Goal: Download file/media

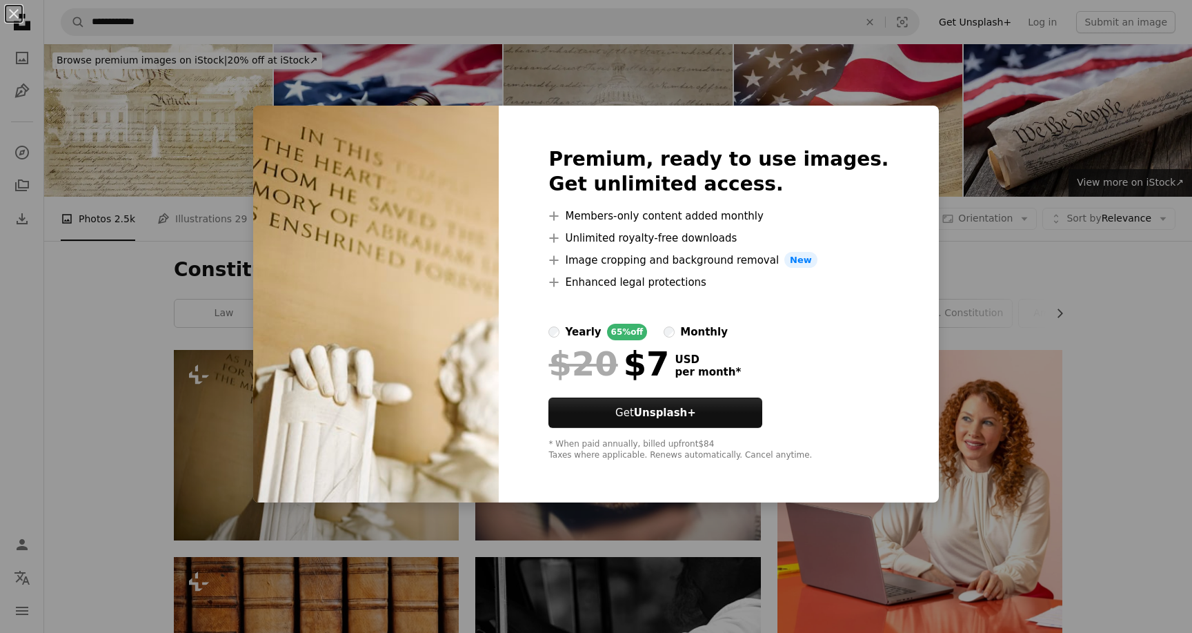
scroll to position [196, 0]
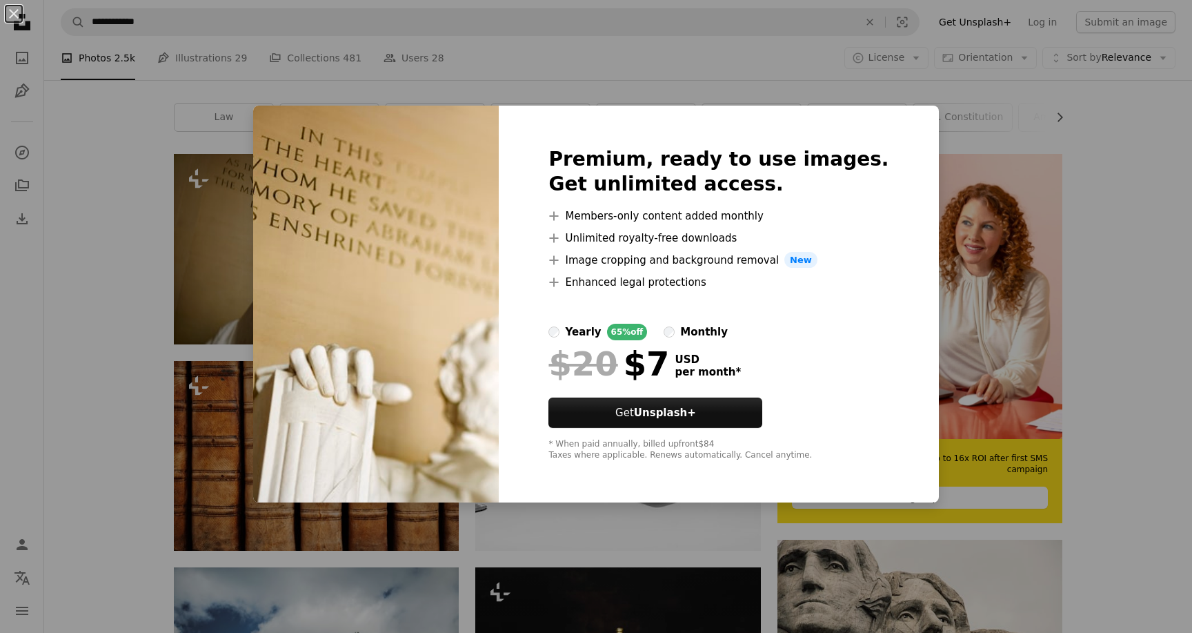
click at [742, 100] on div "An X shape Premium, ready to use images. Get unlimited access. A plus sign Memb…" at bounding box center [596, 316] width 1192 height 633
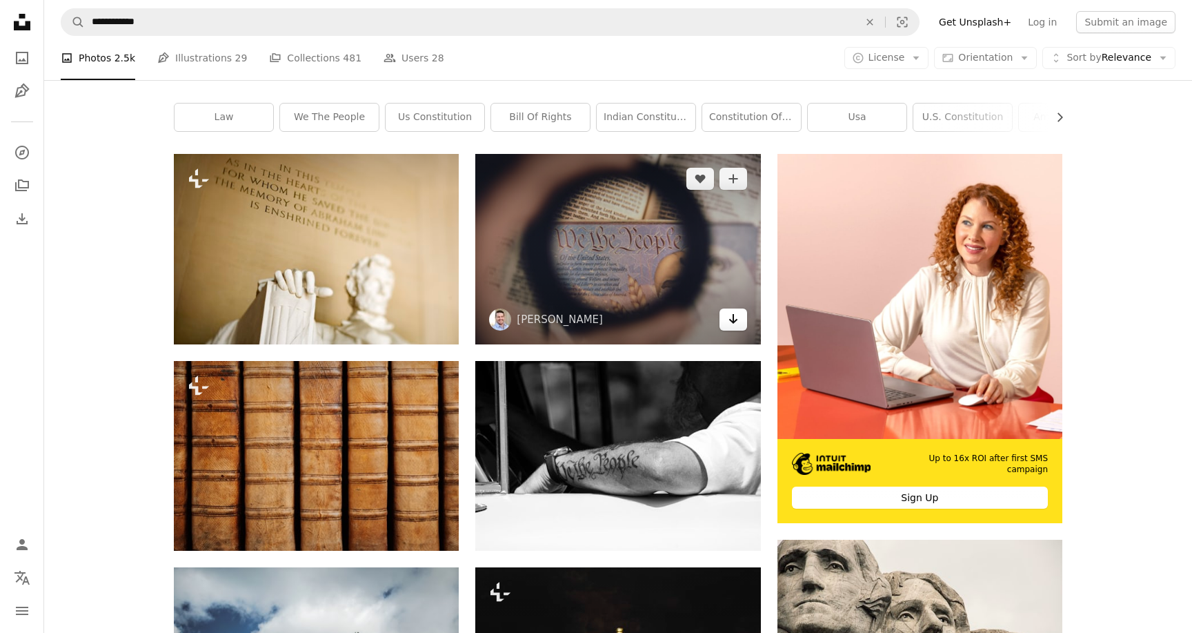
click at [739, 315] on link "Arrow pointing down" at bounding box center [734, 319] width 28 height 22
